Goal: Information Seeking & Learning: Learn about a topic

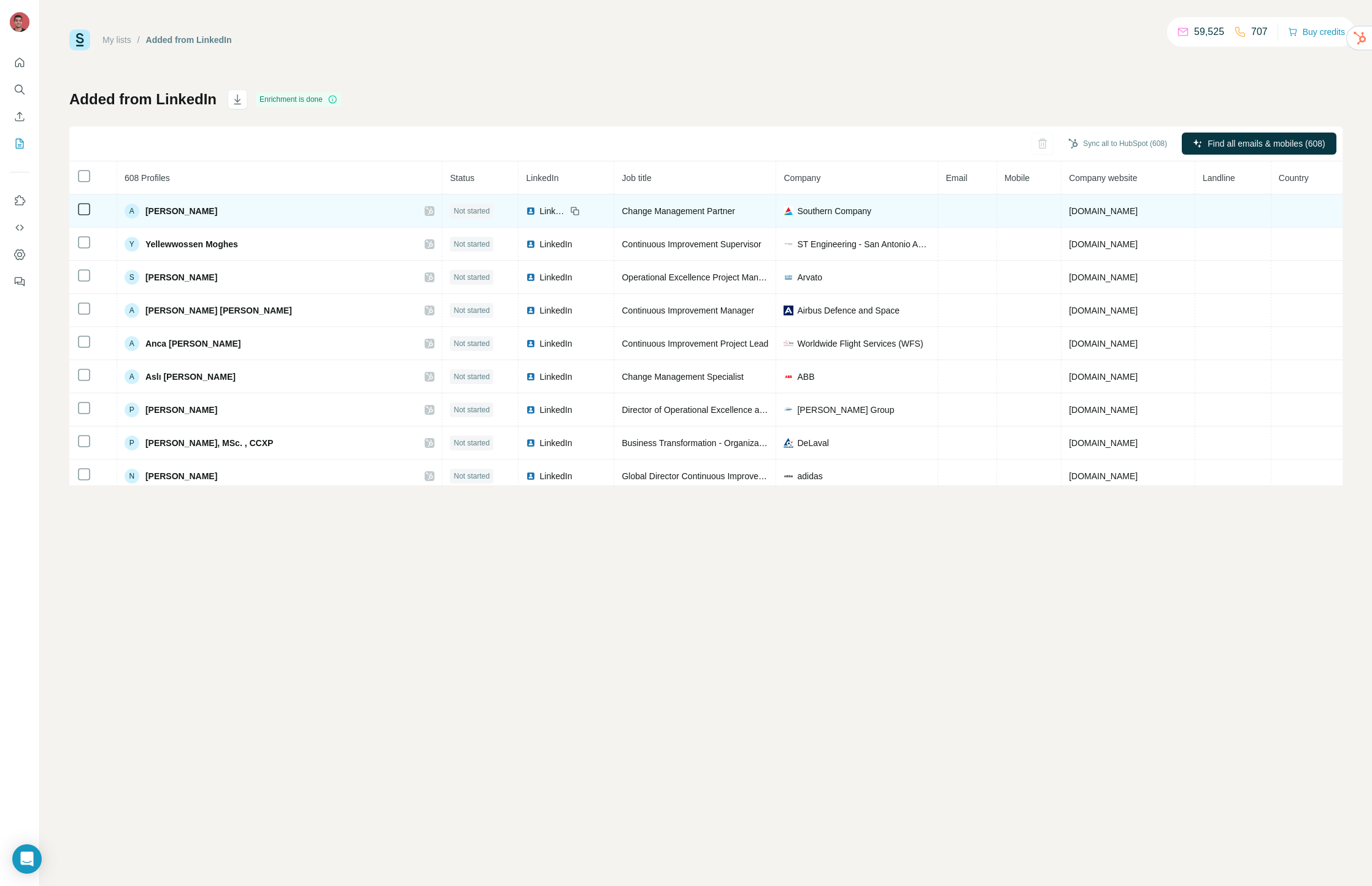
click at [168, 210] on span "[PERSON_NAME]" at bounding box center [181, 211] width 72 height 13
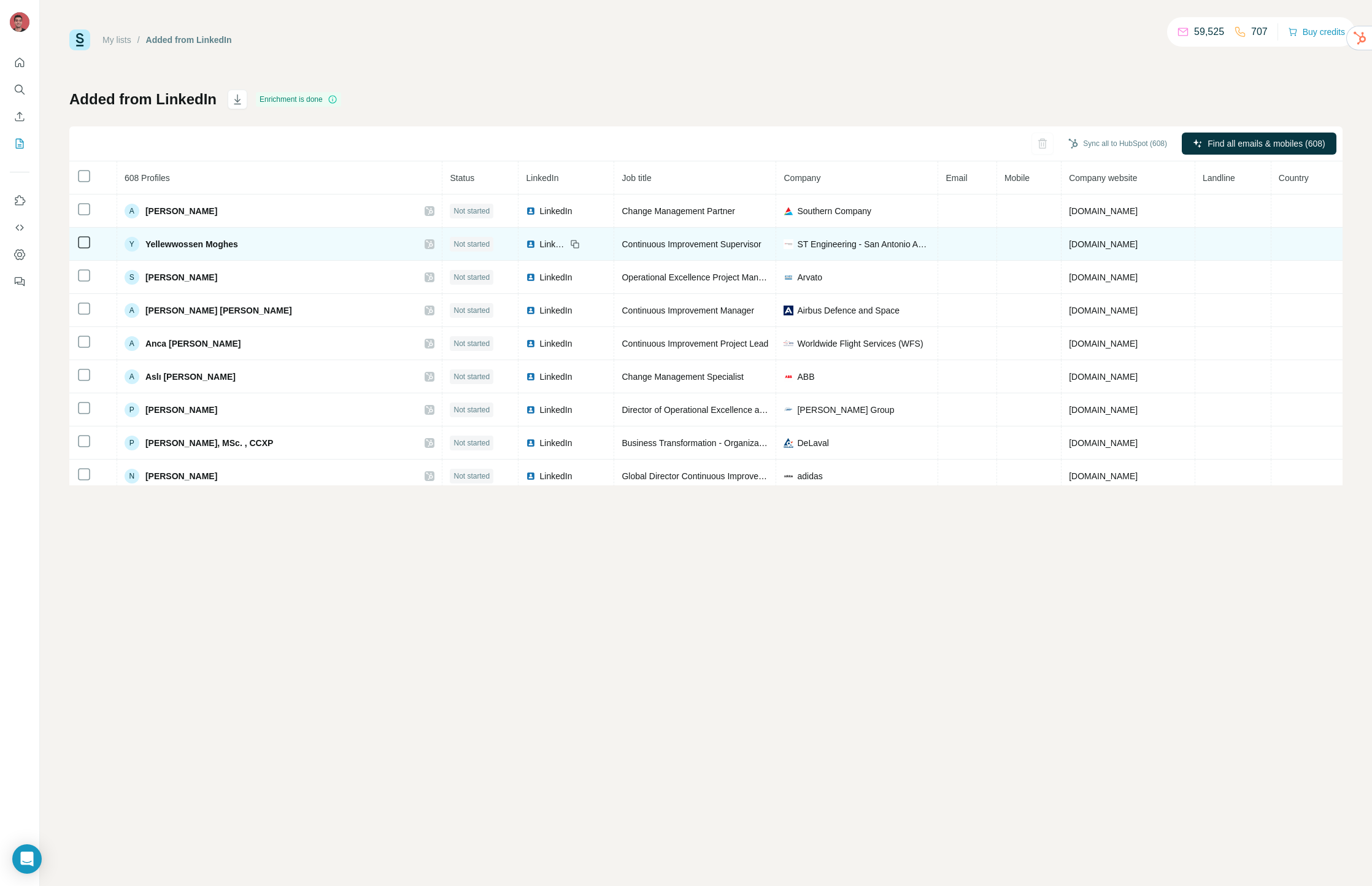
click at [168, 246] on span "Yellewwossen Moghes" at bounding box center [191, 244] width 93 height 13
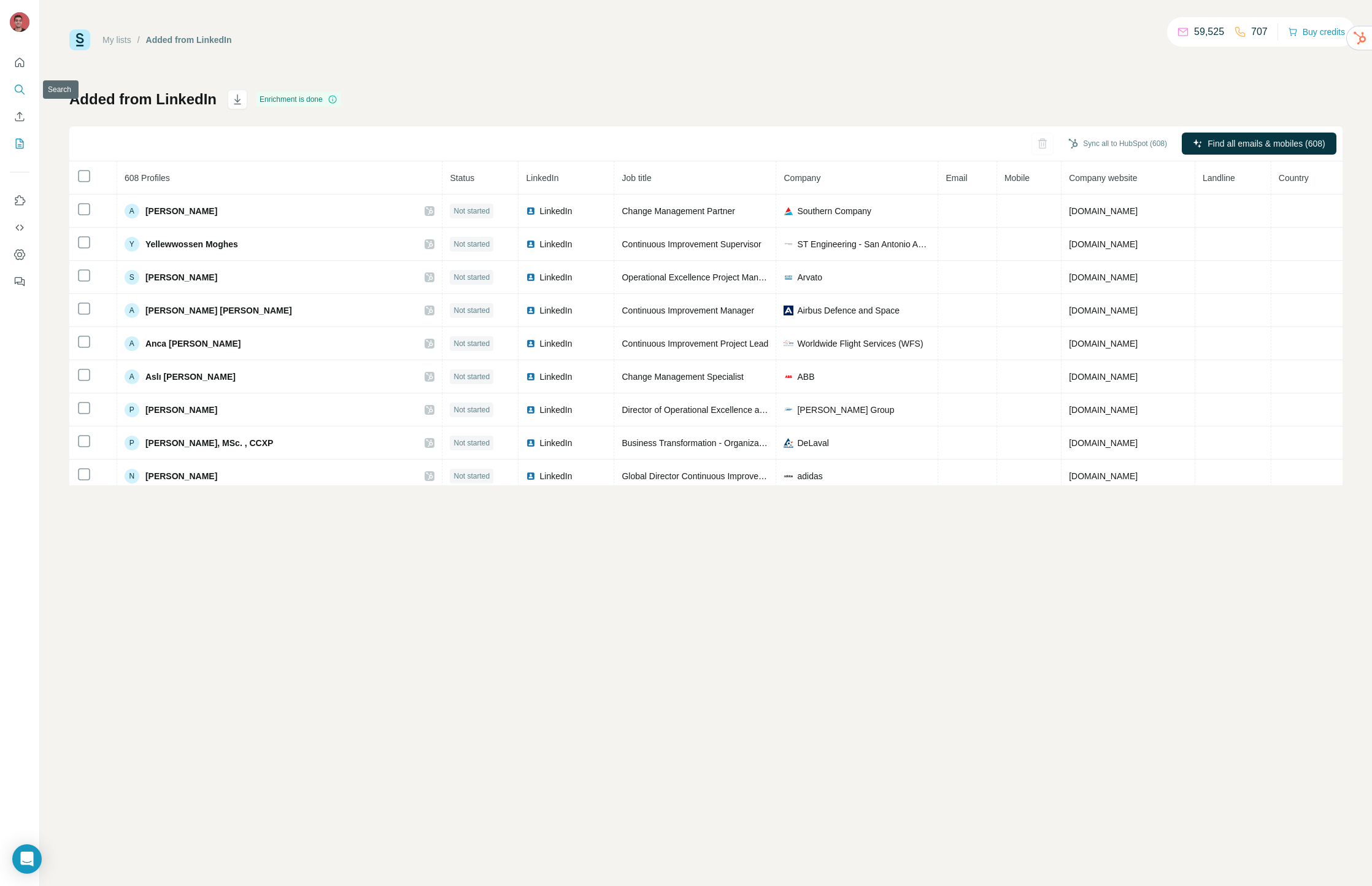
click at [22, 84] on icon "Search" at bounding box center [20, 90] width 13 height 13
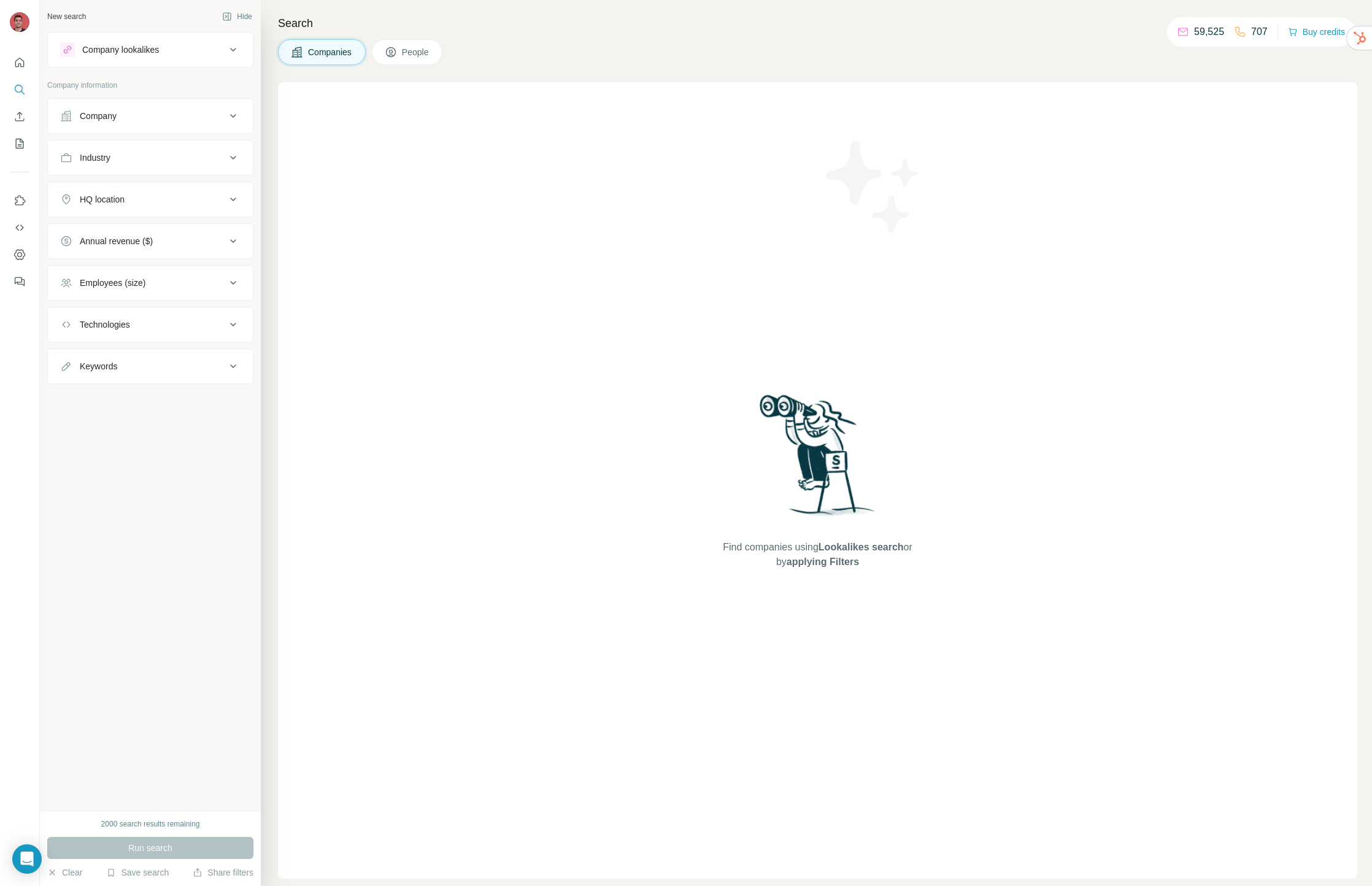
click at [146, 44] on div "Company lookalikes" at bounding box center [120, 50] width 77 height 13
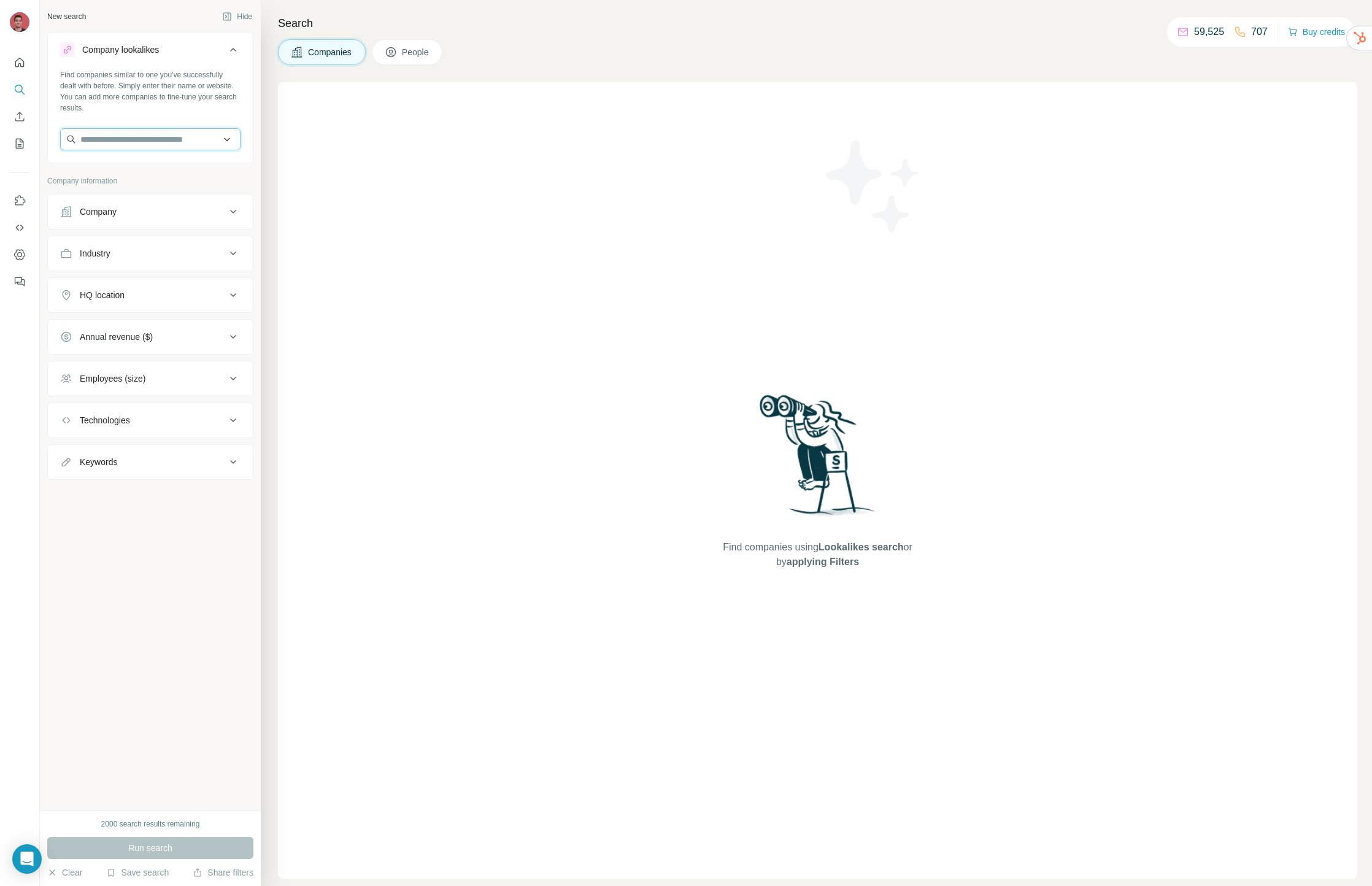
click at [127, 142] on input "text" at bounding box center [150, 139] width 180 height 22
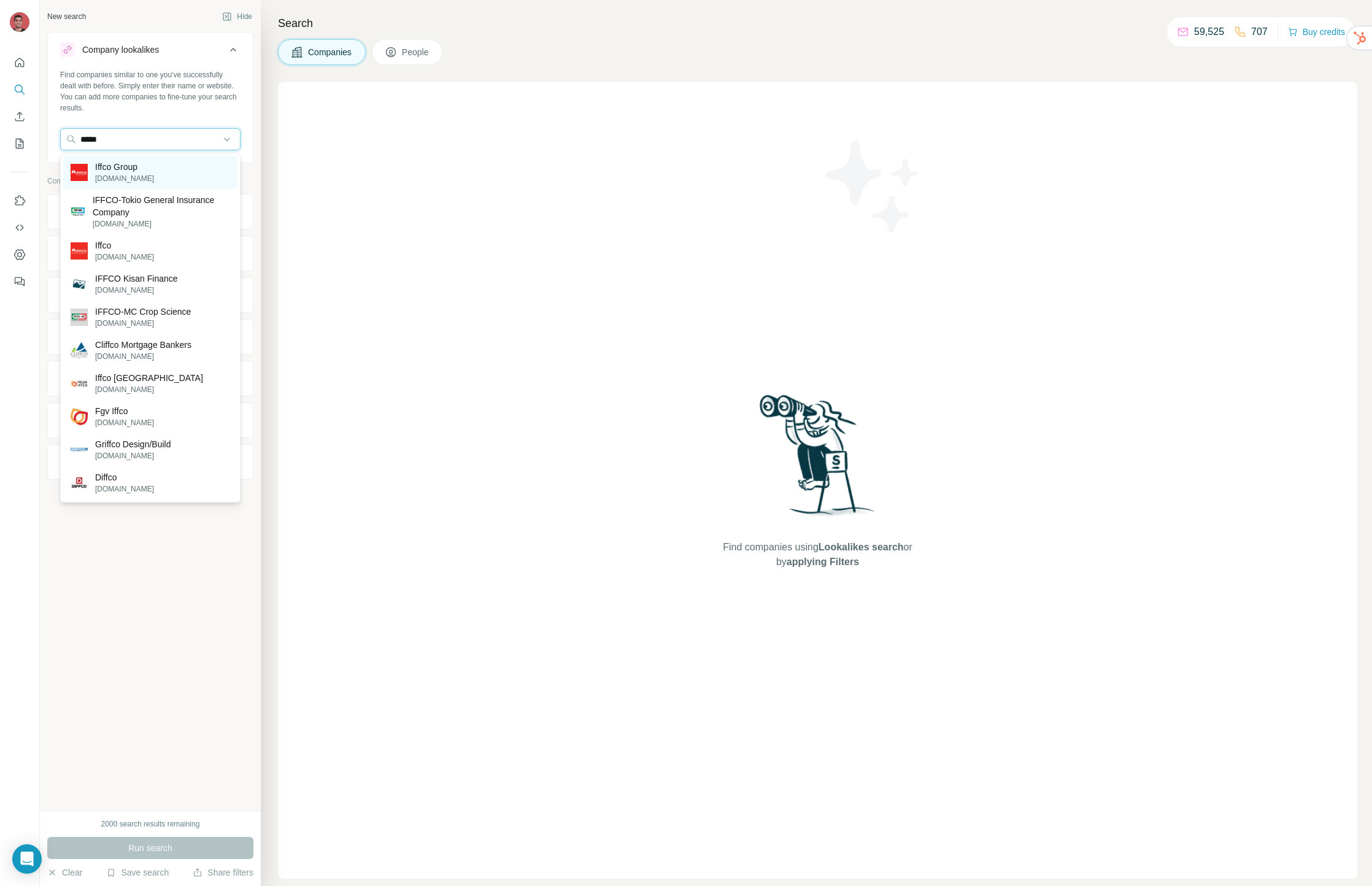
type input "*****"
click at [138, 169] on p "Iffco Group" at bounding box center [124, 167] width 59 height 13
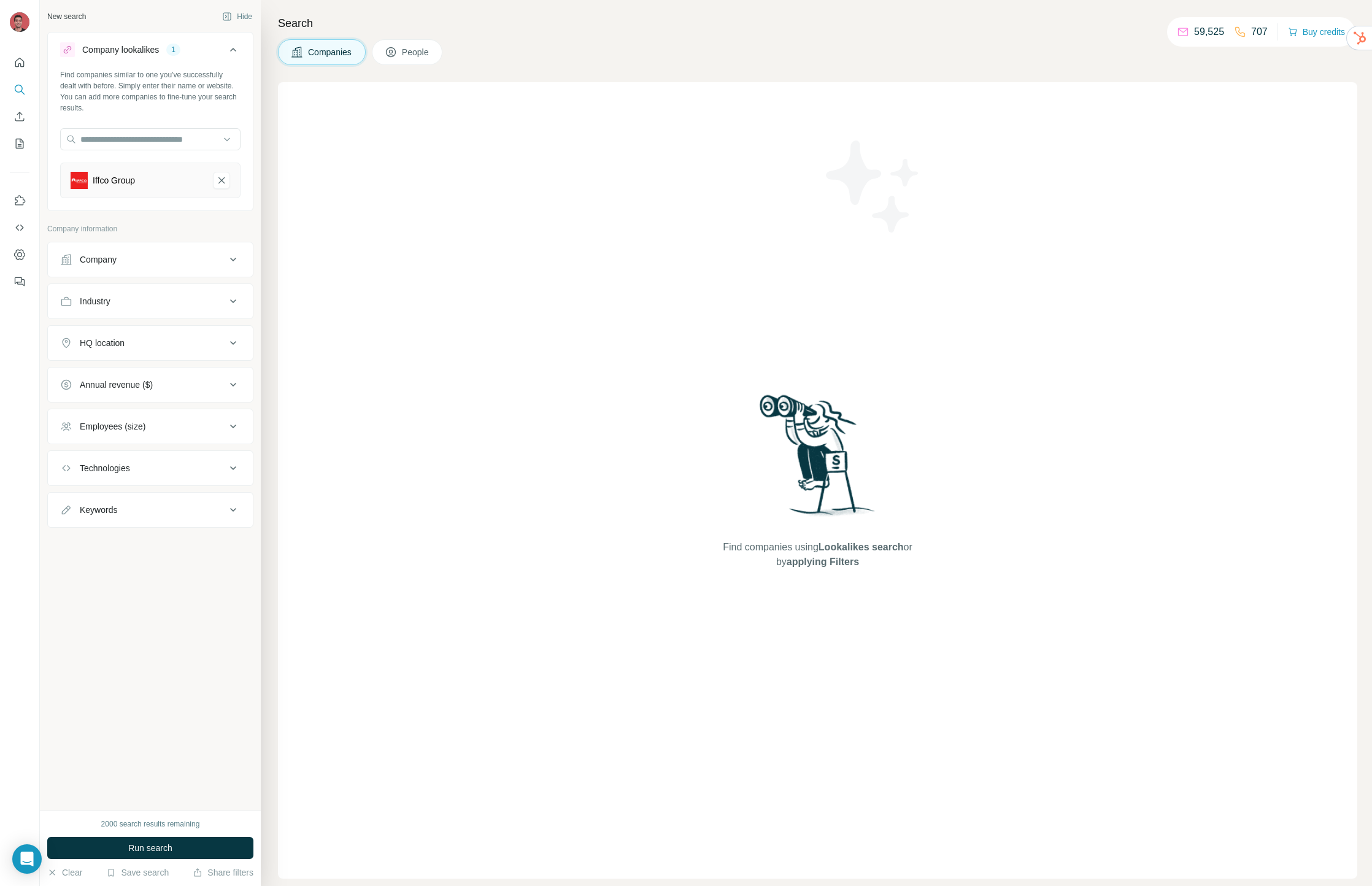
click at [169, 309] on button "Industry" at bounding box center [150, 301] width 205 height 29
click at [162, 331] on input at bounding box center [144, 331] width 152 height 13
click at [165, 334] on input at bounding box center [144, 331] width 152 height 13
click at [157, 307] on div "Industry" at bounding box center [142, 301] width 165 height 13
click at [167, 517] on button "Keywords" at bounding box center [150, 509] width 205 height 29
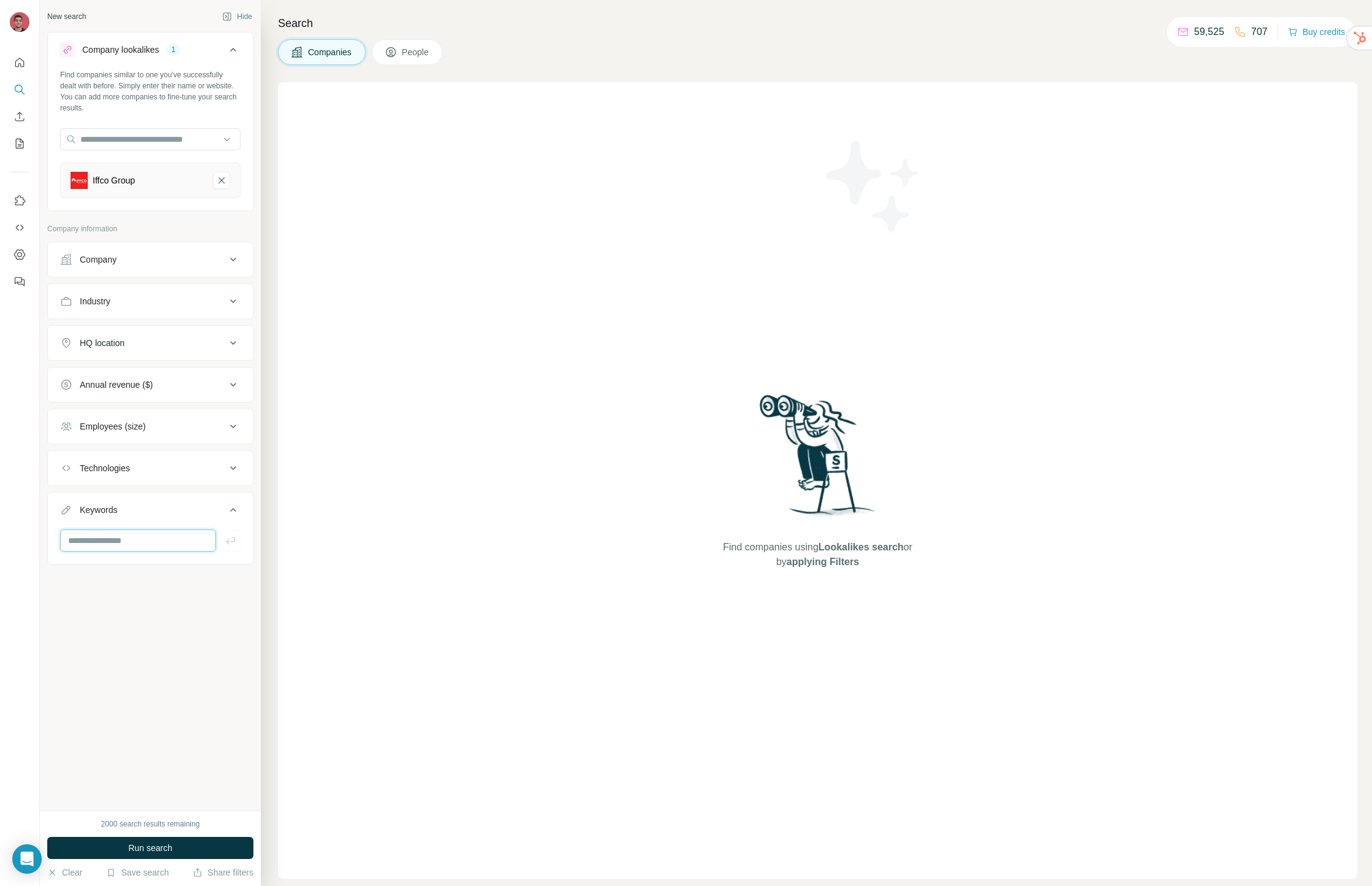
click at [156, 540] on input "text" at bounding box center [138, 541] width 156 height 22
type input "**********"
type input "******"
type input "**********"
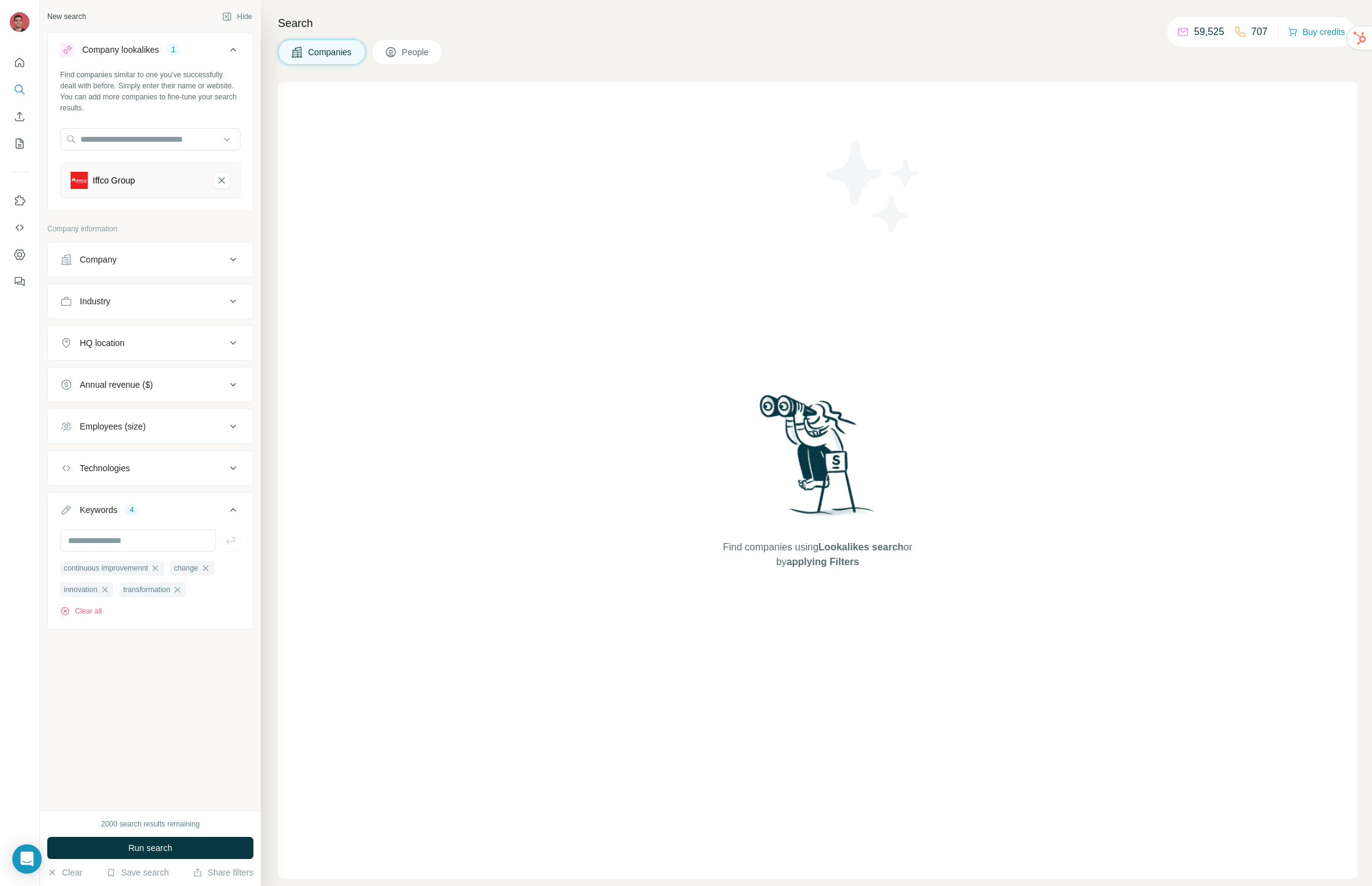
click at [161, 426] on div "Employees (size)" at bounding box center [142, 426] width 165 height 13
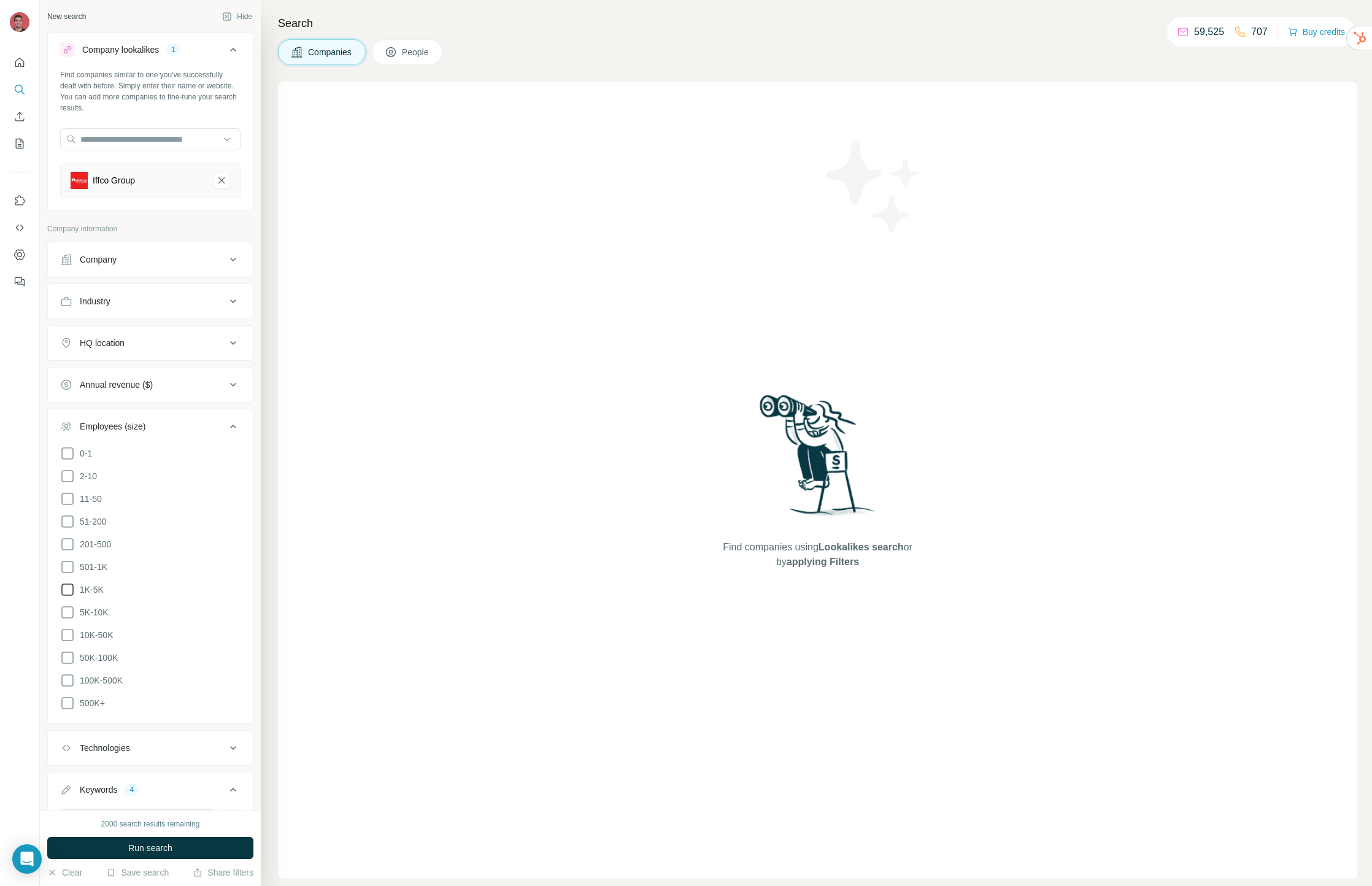
click at [68, 585] on icon at bounding box center [67, 589] width 15 height 15
click at [69, 608] on icon at bounding box center [67, 612] width 15 height 15
click at [73, 635] on icon at bounding box center [67, 635] width 15 height 15
click at [69, 653] on icon at bounding box center [67, 657] width 15 height 15
click at [70, 680] on icon at bounding box center [67, 680] width 15 height 15
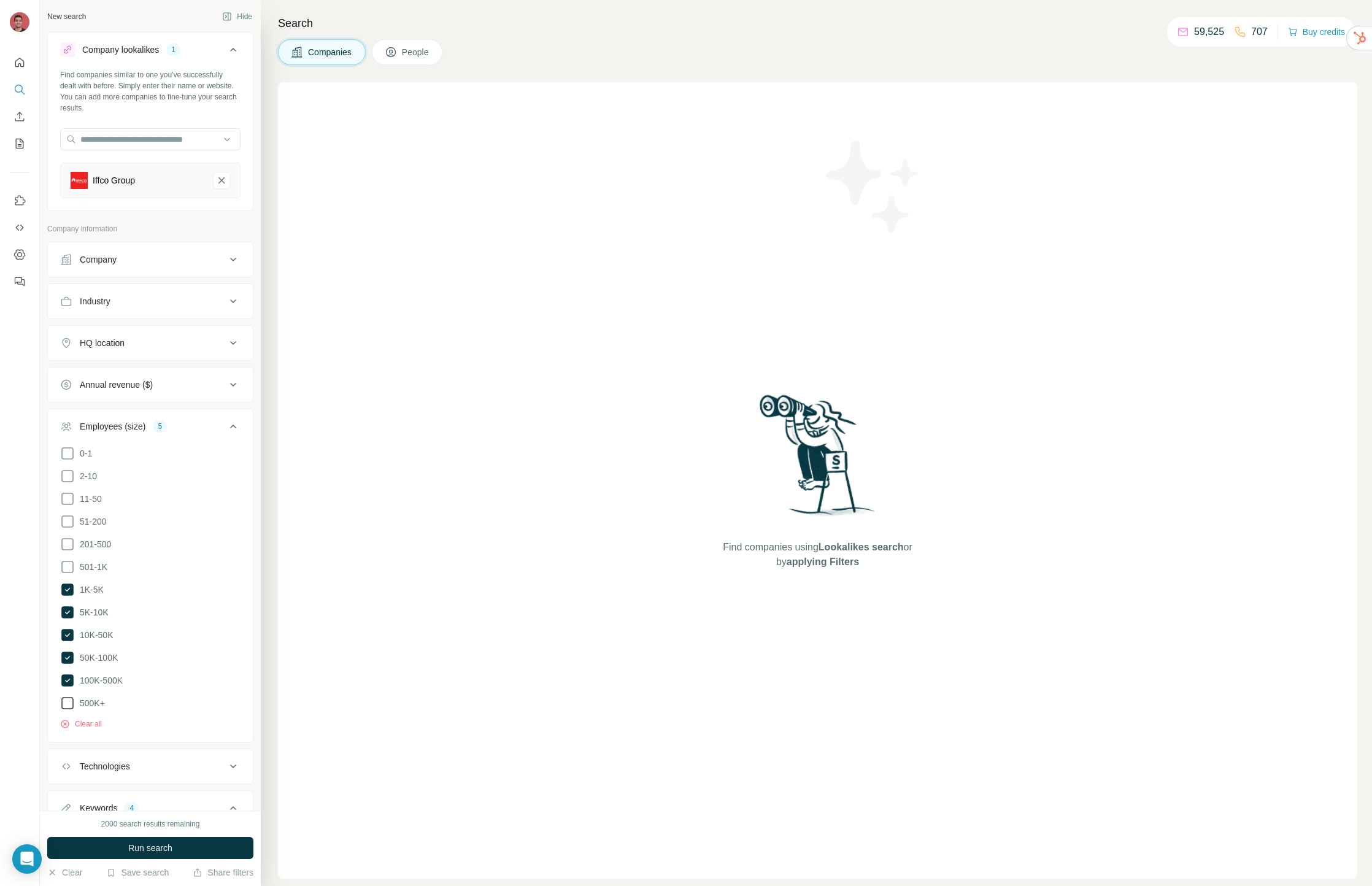
click at [70, 697] on icon at bounding box center [67, 703] width 15 height 15
click at [226, 419] on icon at bounding box center [233, 426] width 15 height 15
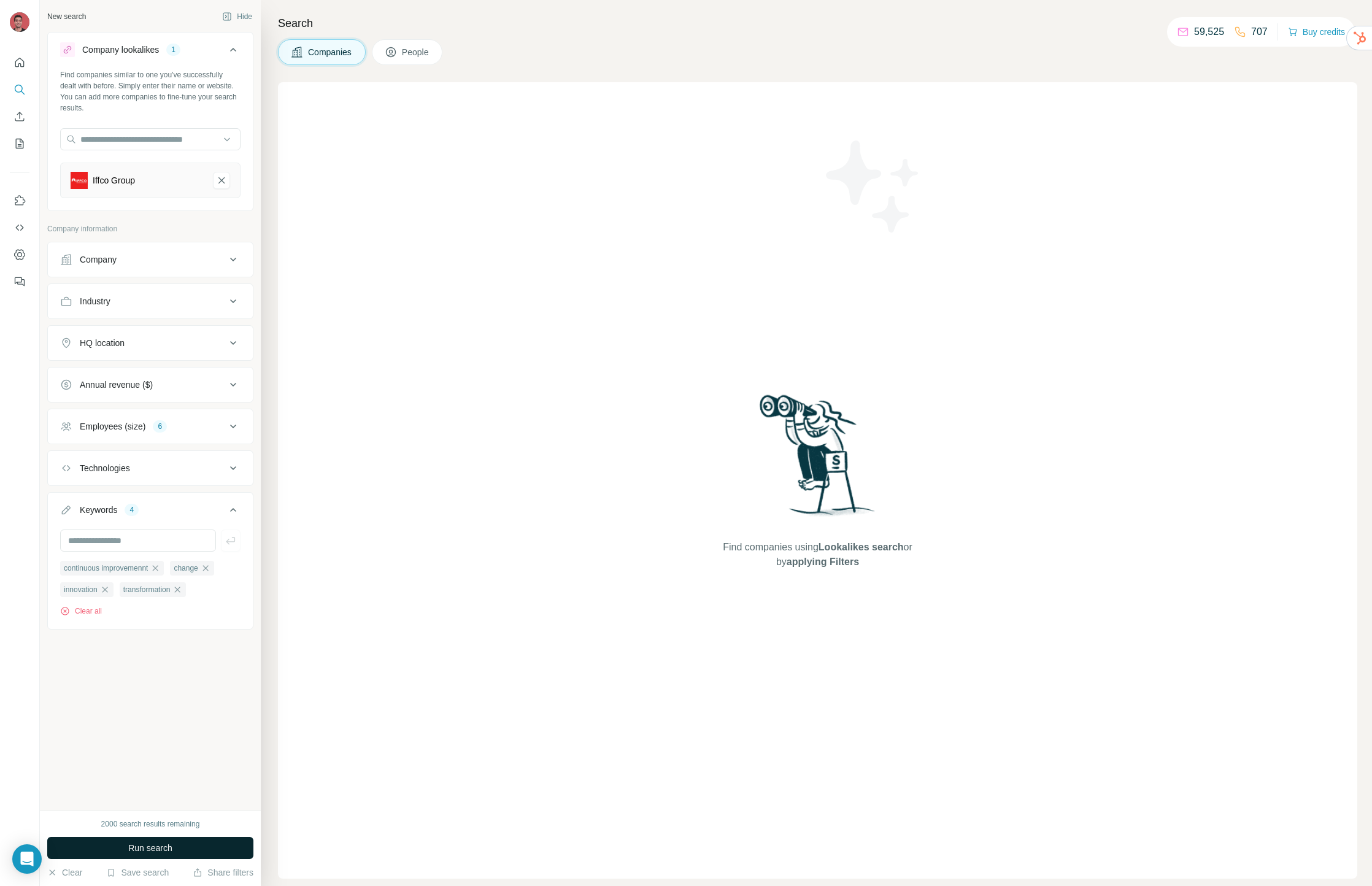
click at [168, 841] on button "Run search" at bounding box center [150, 848] width 206 height 22
